Goal: Information Seeking & Learning: Learn about a topic

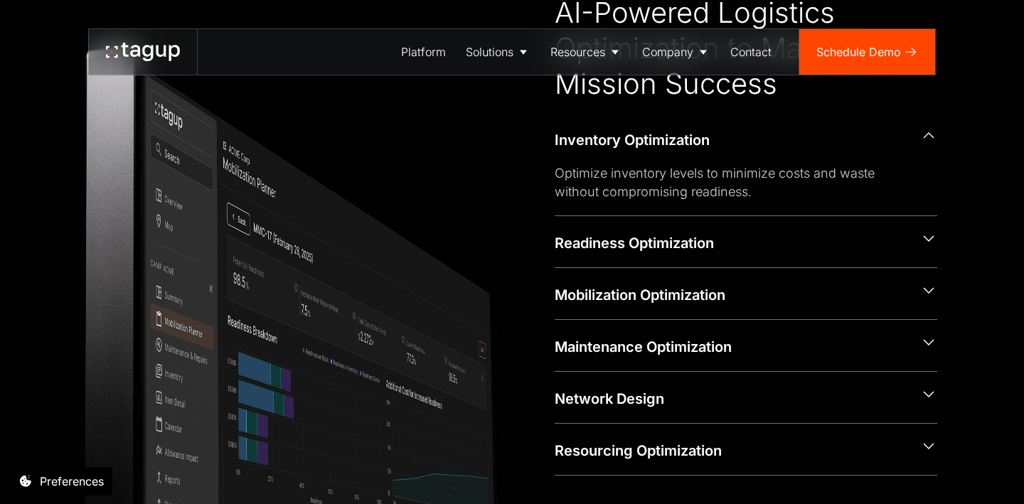
scroll to position [599, 0]
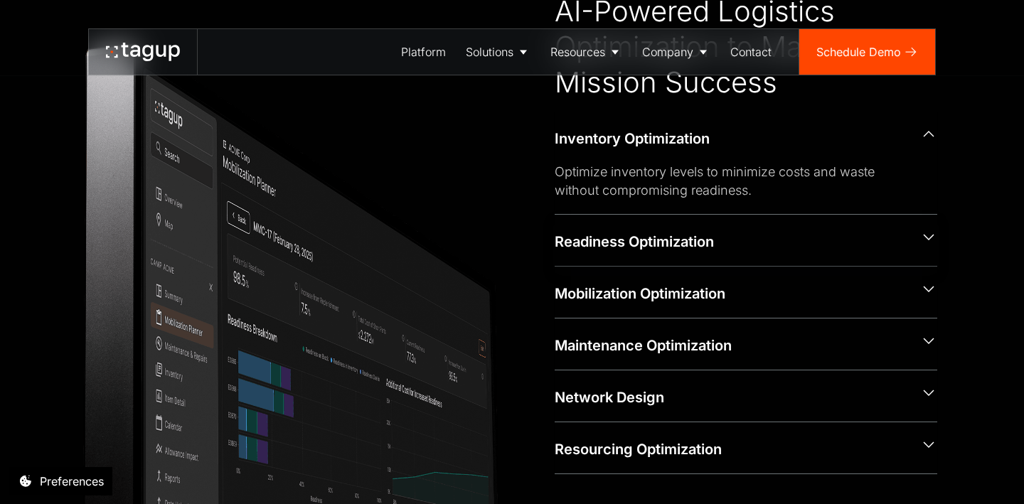
click at [928, 234] on icon at bounding box center [928, 237] width 17 height 18
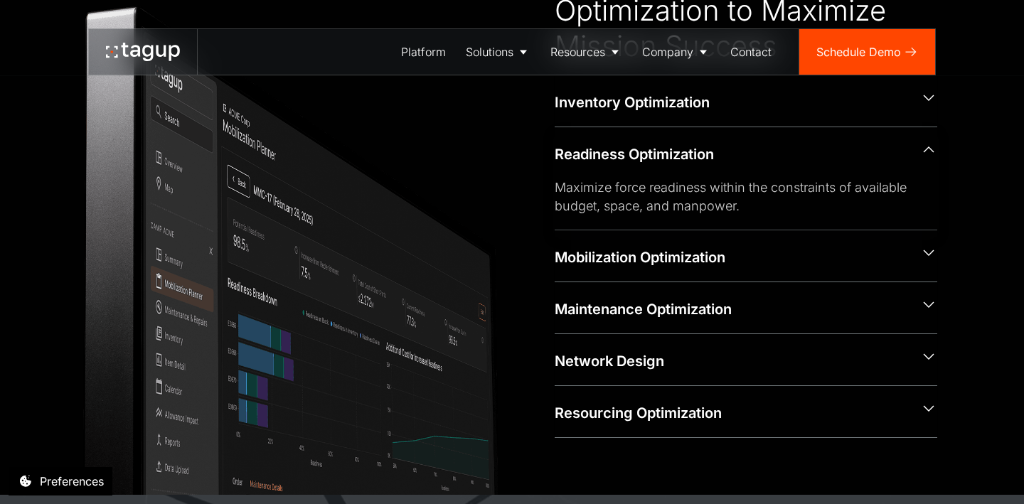
scroll to position [635, 0]
click at [933, 250] on icon at bounding box center [928, 252] width 17 height 18
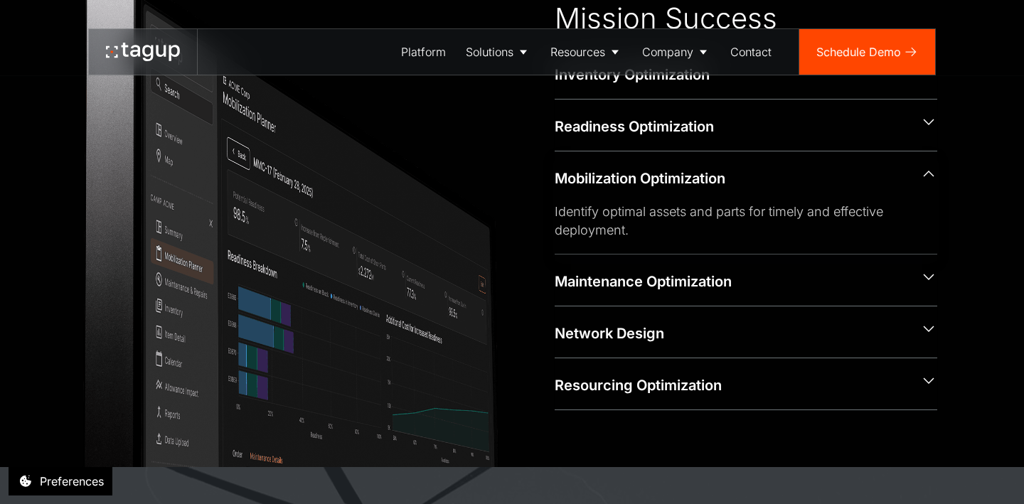
scroll to position [665, 0]
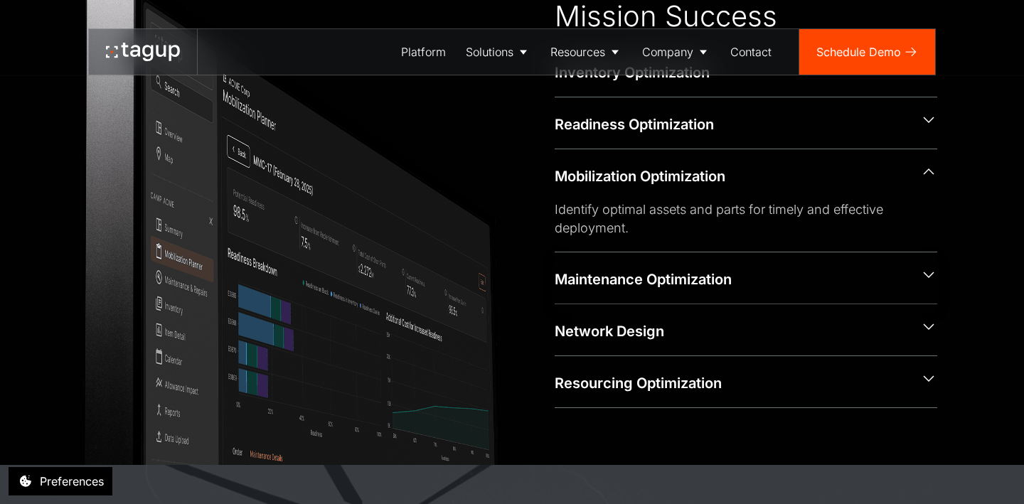
click at [928, 274] on icon at bounding box center [928, 275] width 11 height 6
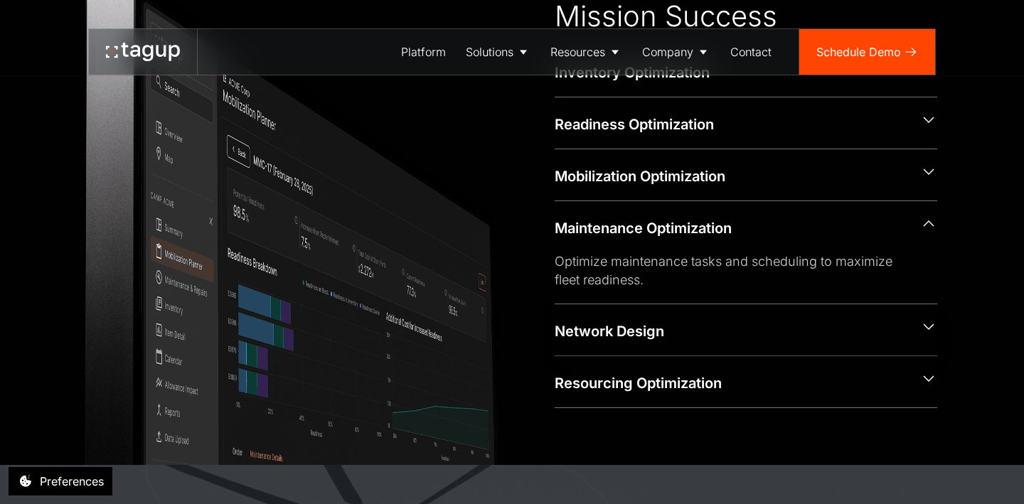
click at [932, 321] on icon at bounding box center [928, 327] width 17 height 18
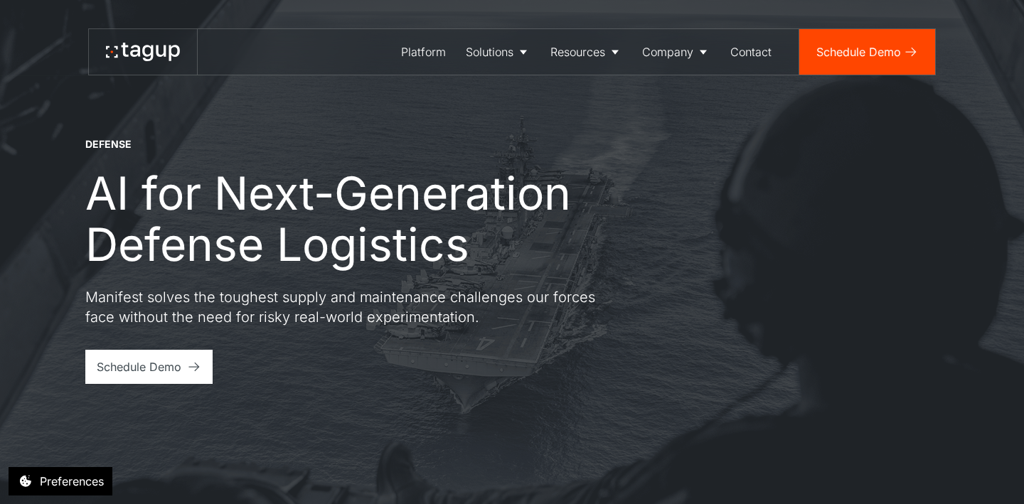
scroll to position [0, 0]
click at [670, 96] on div "About" at bounding box center [676, 96] width 58 height 17
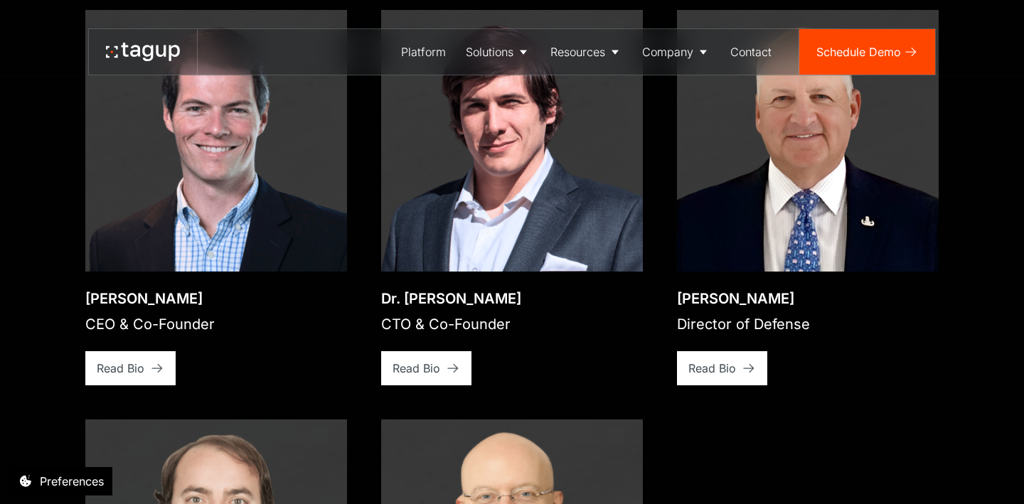
scroll to position [2076, 0]
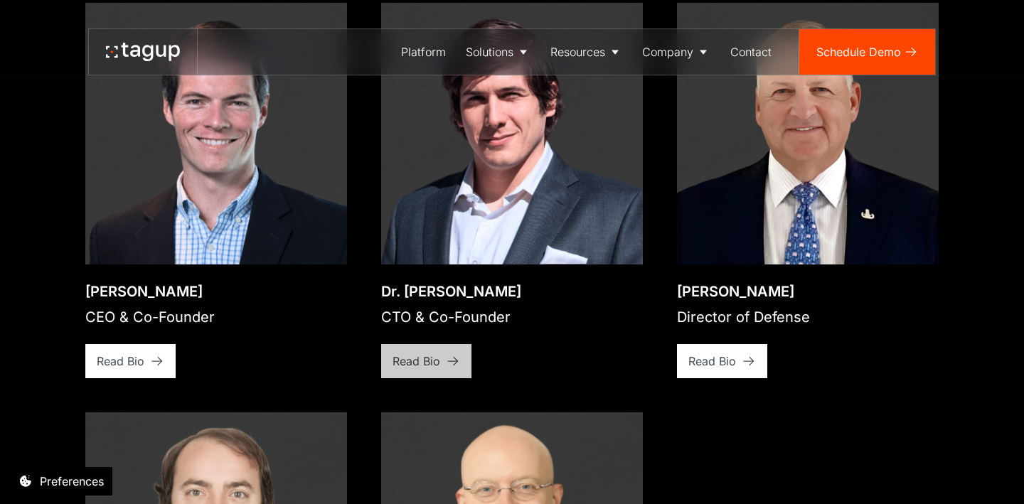
click at [433, 353] on div "Read Bio" at bounding box center [416, 361] width 48 height 17
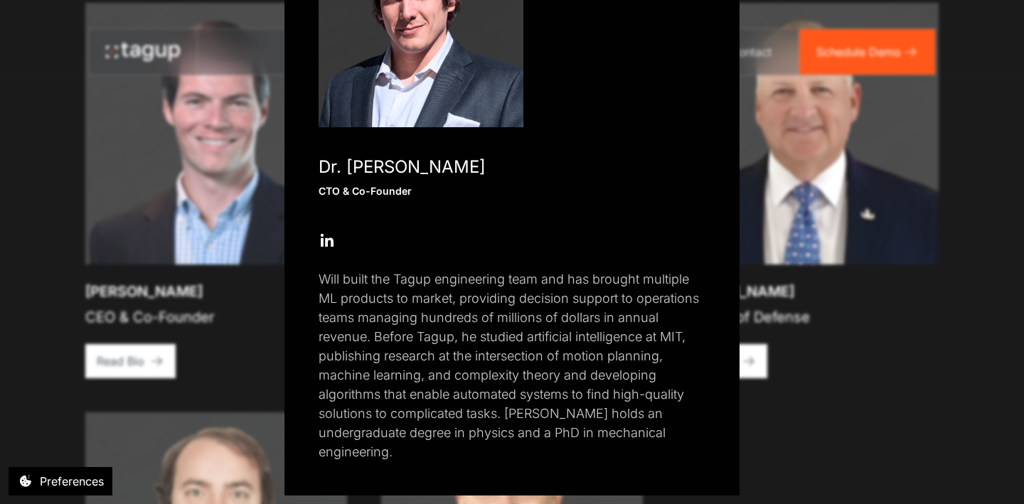
scroll to position [162, 0]
click at [240, 341] on div "Close popup Dr. Will Vega-Brown CTO & Co-Founder Open Open Twitter profile Send…" at bounding box center [512, 252] width 1024 height 504
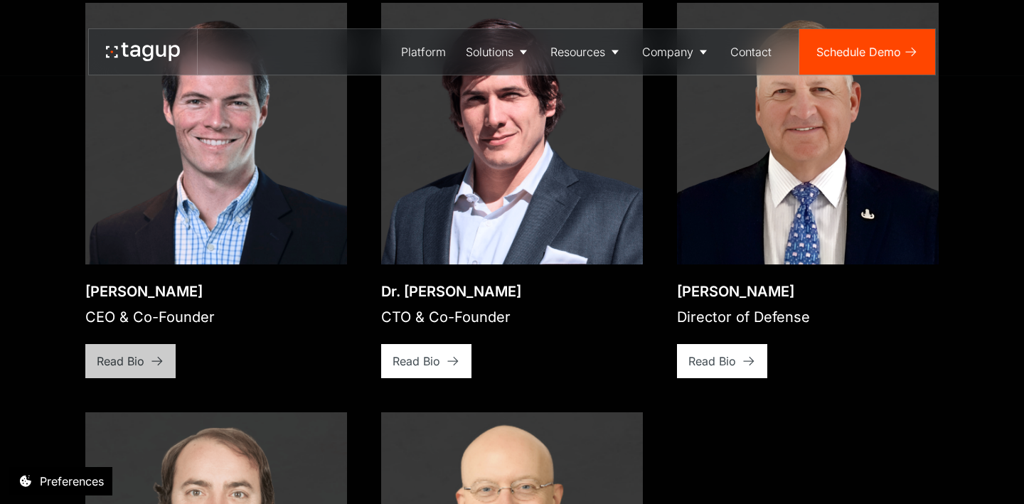
click at [117, 353] on div "Read Bio" at bounding box center [121, 361] width 48 height 17
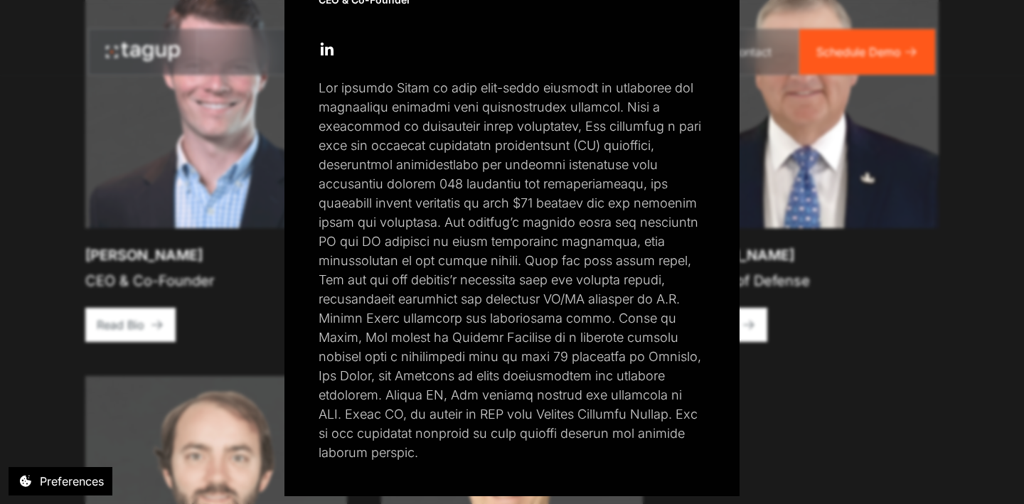
scroll to position [2116, 0]
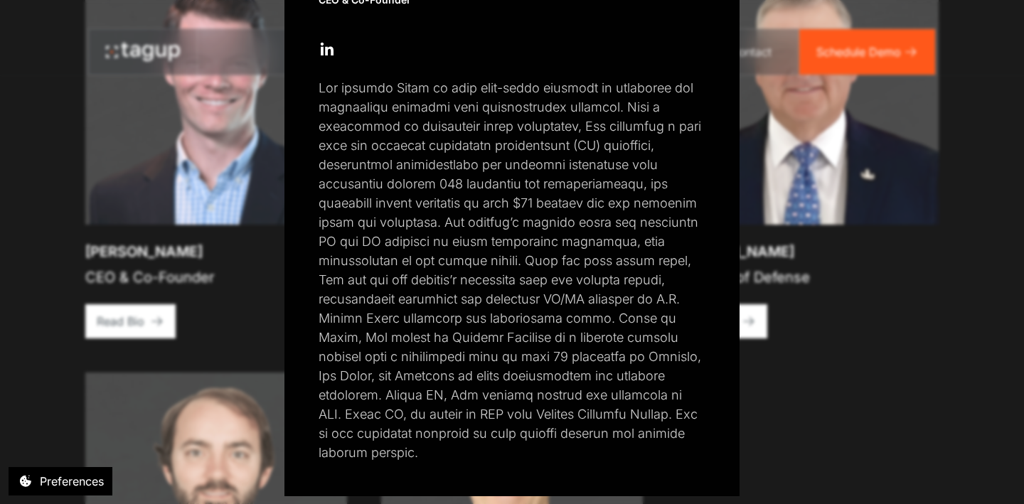
click at [841, 377] on div "Close popup Jon Garrity CEO & Co-Founder Open Open Twitter profile Send Email O…" at bounding box center [512, 252] width 1024 height 504
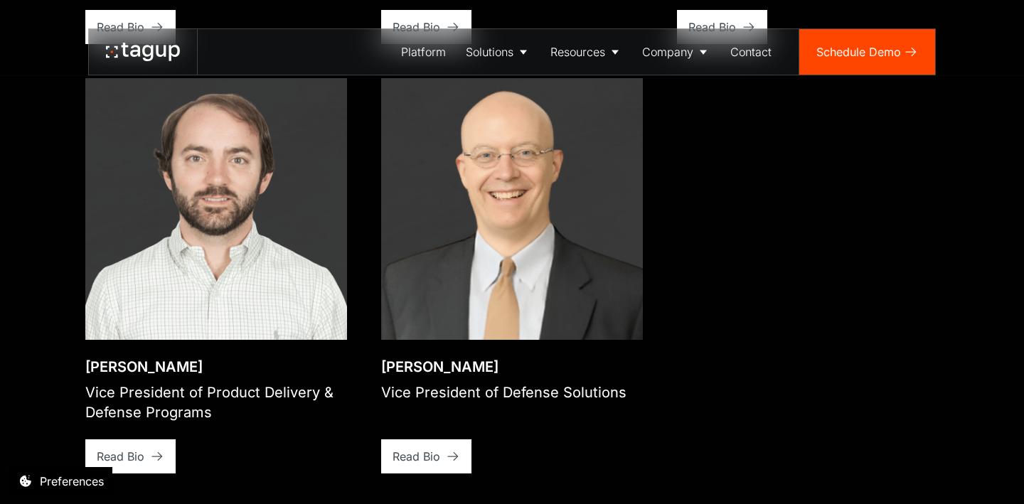
scroll to position [2412, 0]
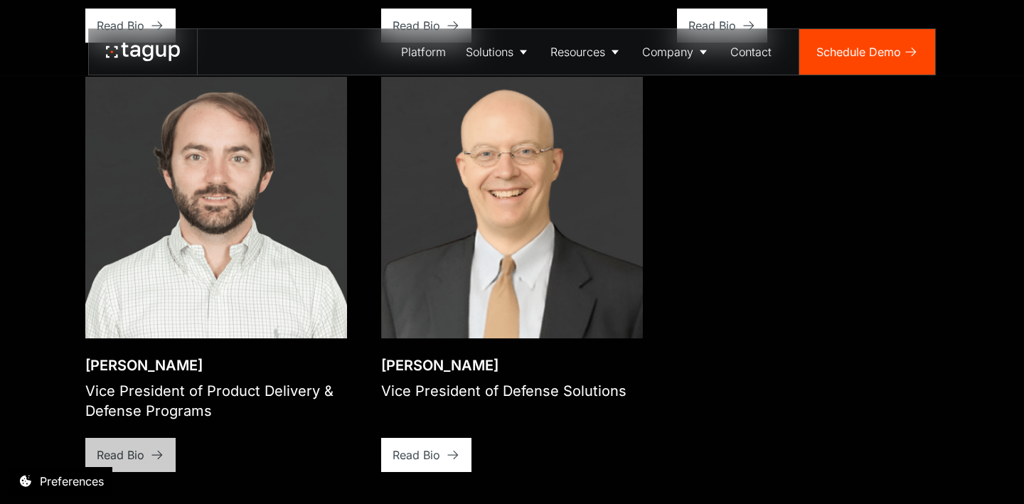
click at [123, 446] on div "Read Bio" at bounding box center [121, 454] width 48 height 17
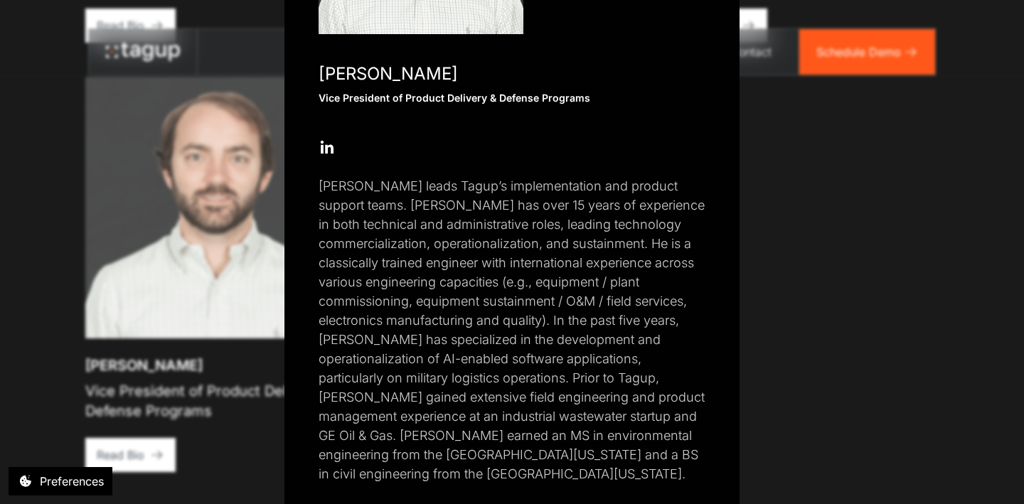
scroll to position [257, 0]
click at [832, 268] on div "Close popup Rory Polera Vice President of Product Delivery & Defense Programs O…" at bounding box center [512, 252] width 1024 height 504
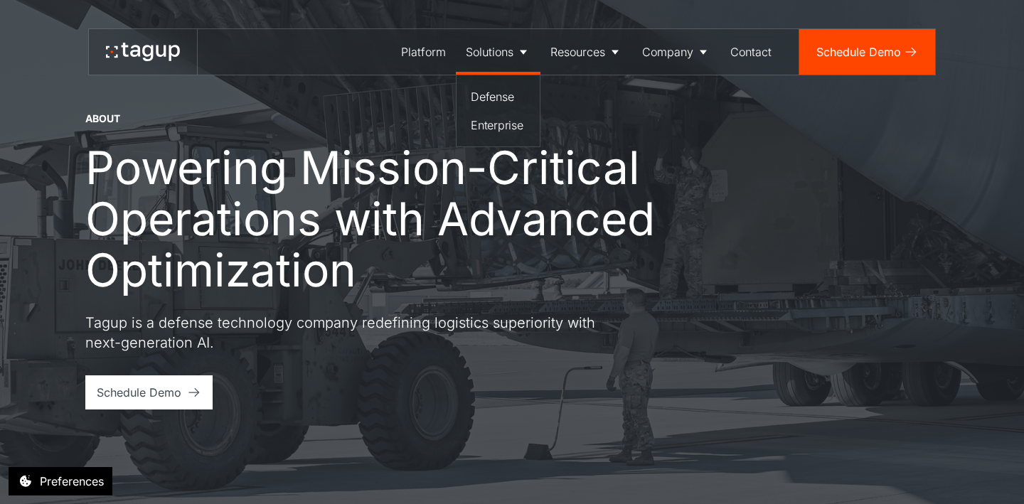
scroll to position [0, 0]
